Goal: Task Accomplishment & Management: Manage account settings

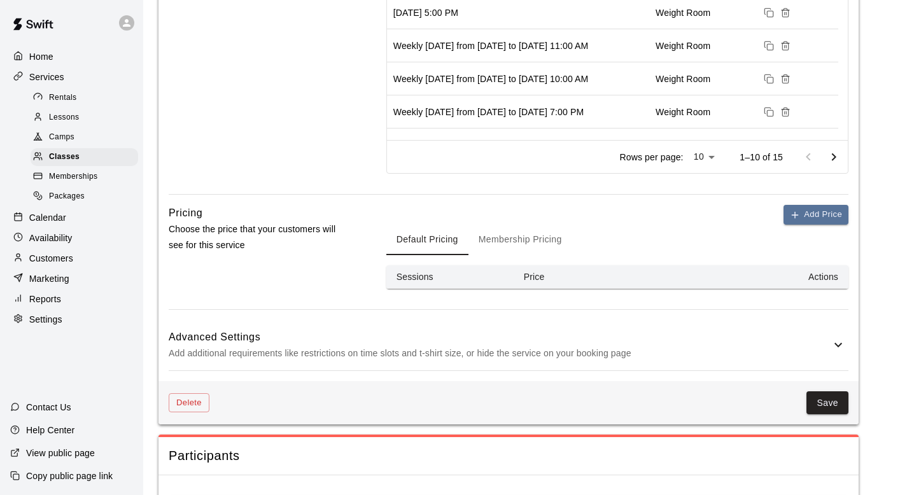
scroll to position [641, 0]
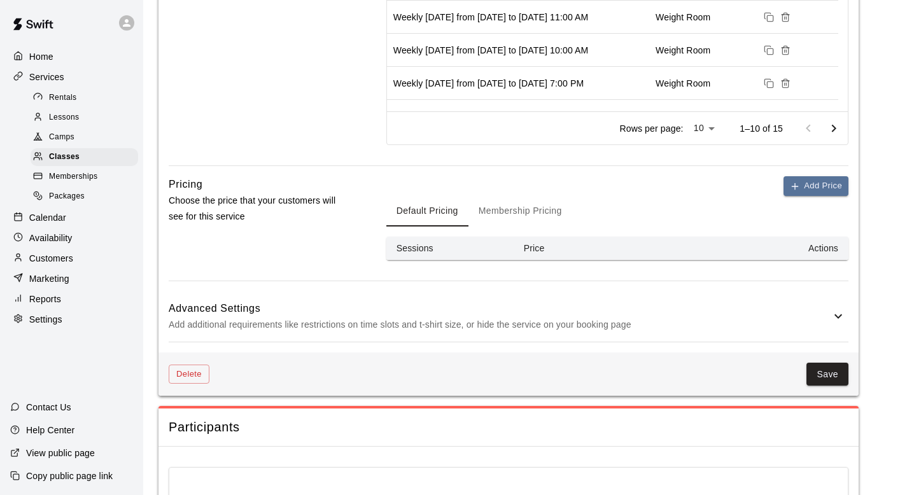
click at [520, 215] on button "Membership Pricing" at bounding box center [520, 211] width 104 height 31
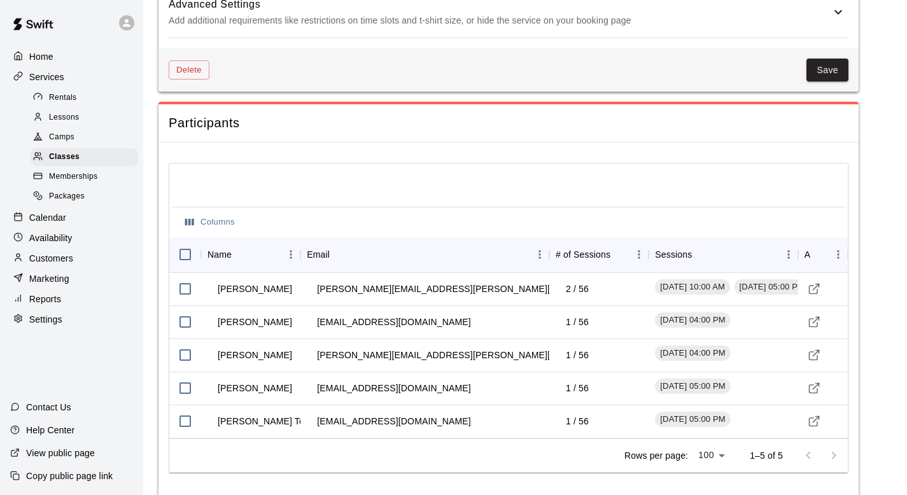
scroll to position [1013, 0]
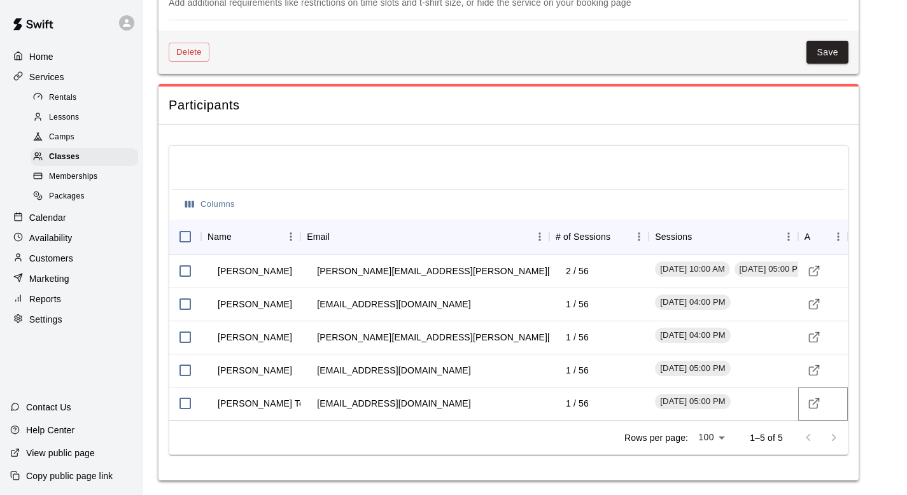
click at [817, 400] on polyline "Visit customer profile" at bounding box center [816, 400] width 3 height 3
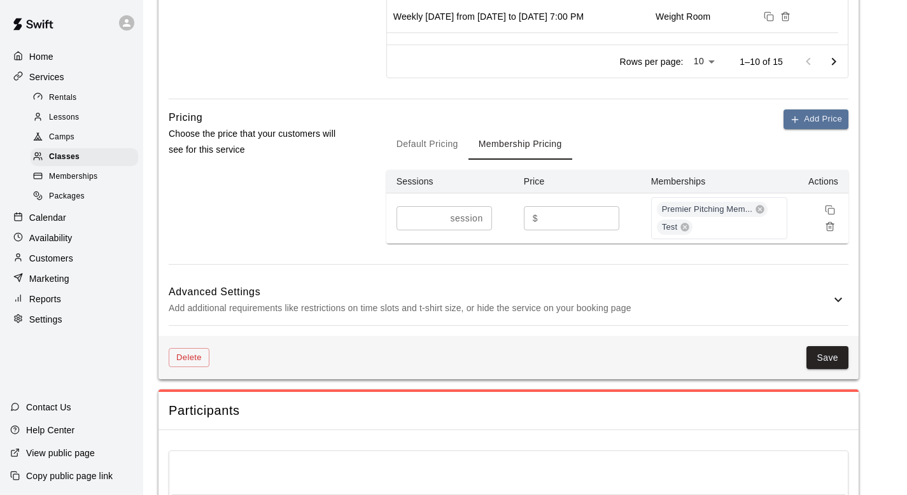
scroll to position [881, 0]
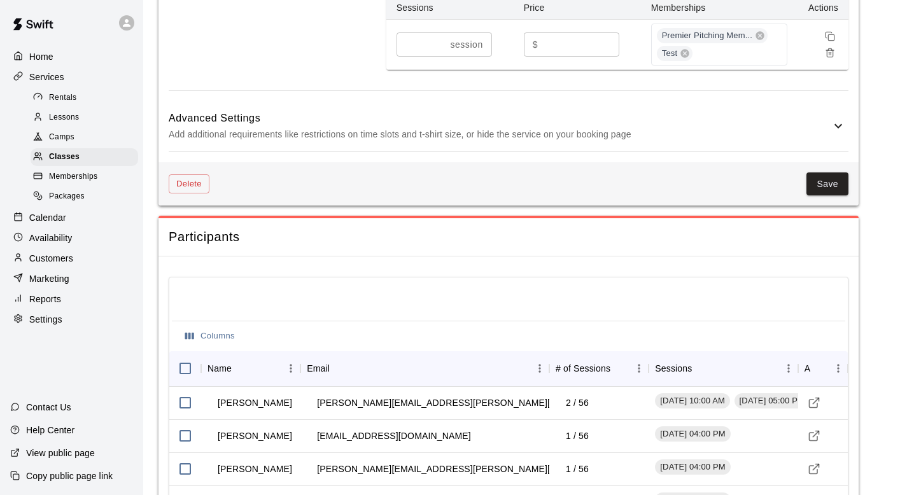
click at [824, 127] on p "Add additional requirements like restrictions on time slots and t-shirt size, o…" at bounding box center [500, 135] width 662 height 16
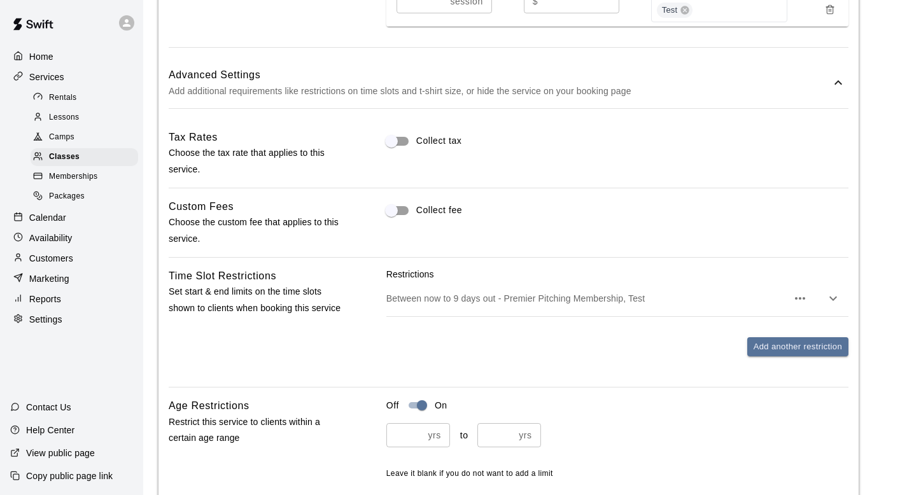
scroll to position [922, 0]
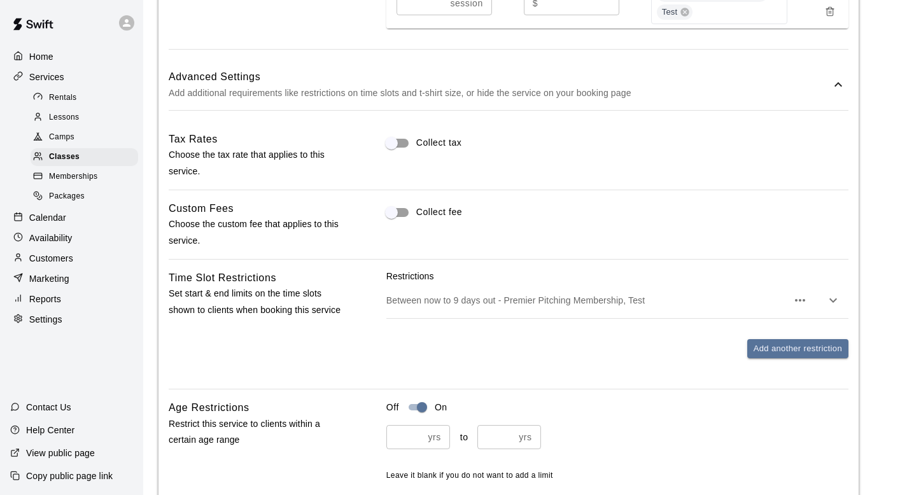
click at [835, 301] on icon "button" at bounding box center [832, 300] width 15 height 15
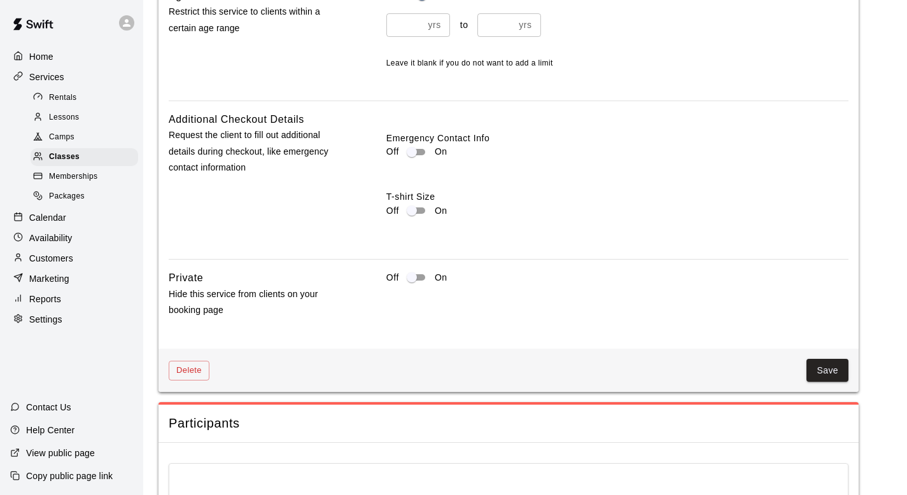
scroll to position [1511, 0]
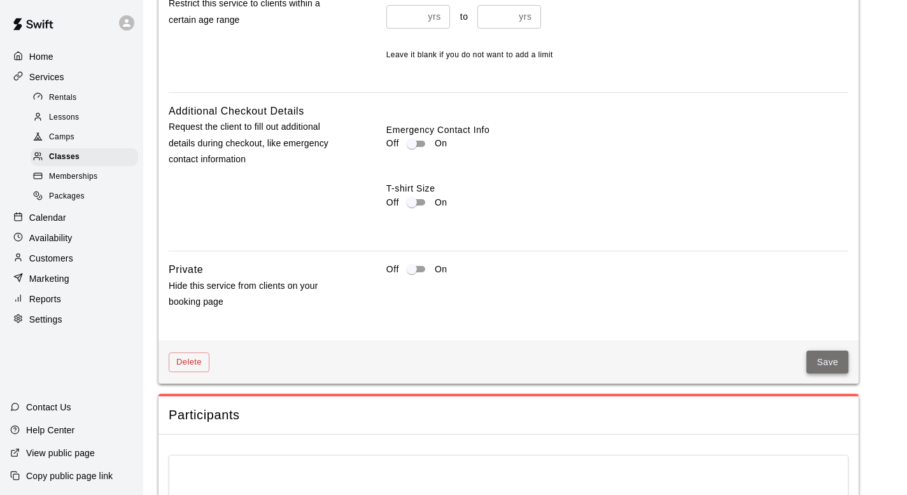
click at [825, 353] on button "Save" at bounding box center [827, 363] width 42 height 24
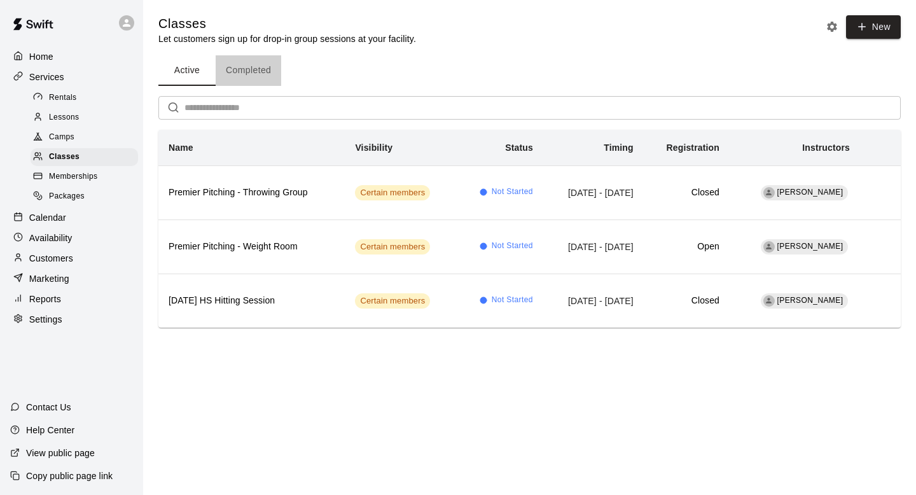
click at [242, 67] on button "Completed" at bounding box center [249, 70] width 66 height 31
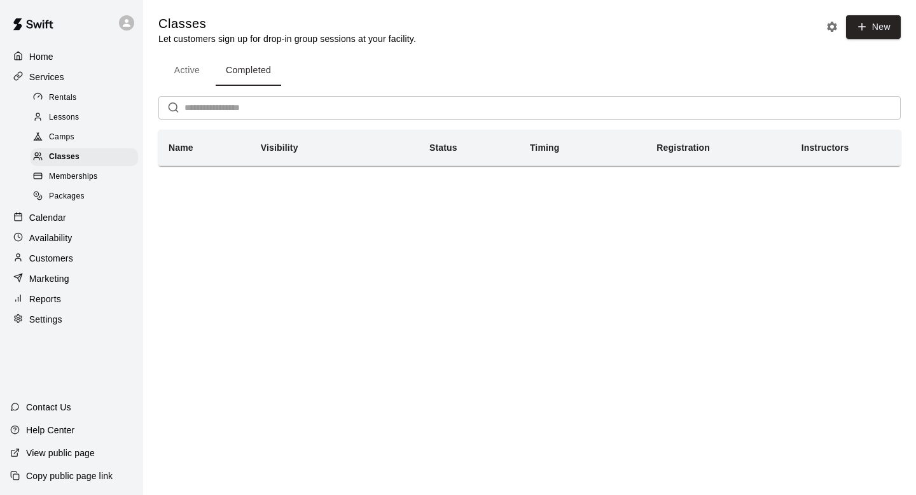
click at [188, 66] on button "Active" at bounding box center [186, 70] width 57 height 31
